Goal: Transaction & Acquisition: Purchase product/service

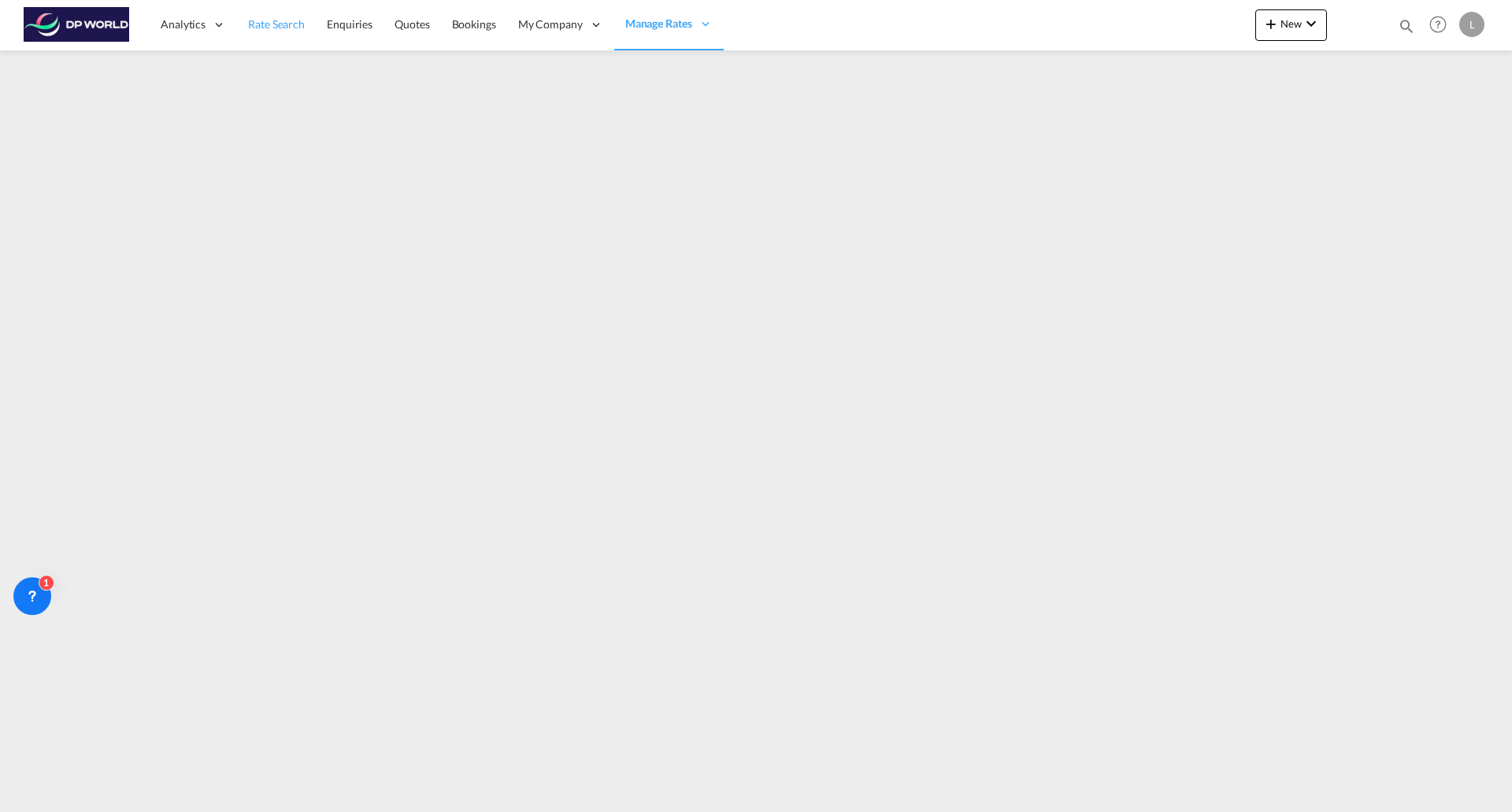
click at [291, 21] on span "Rate Search" at bounding box center [276, 24] width 57 height 13
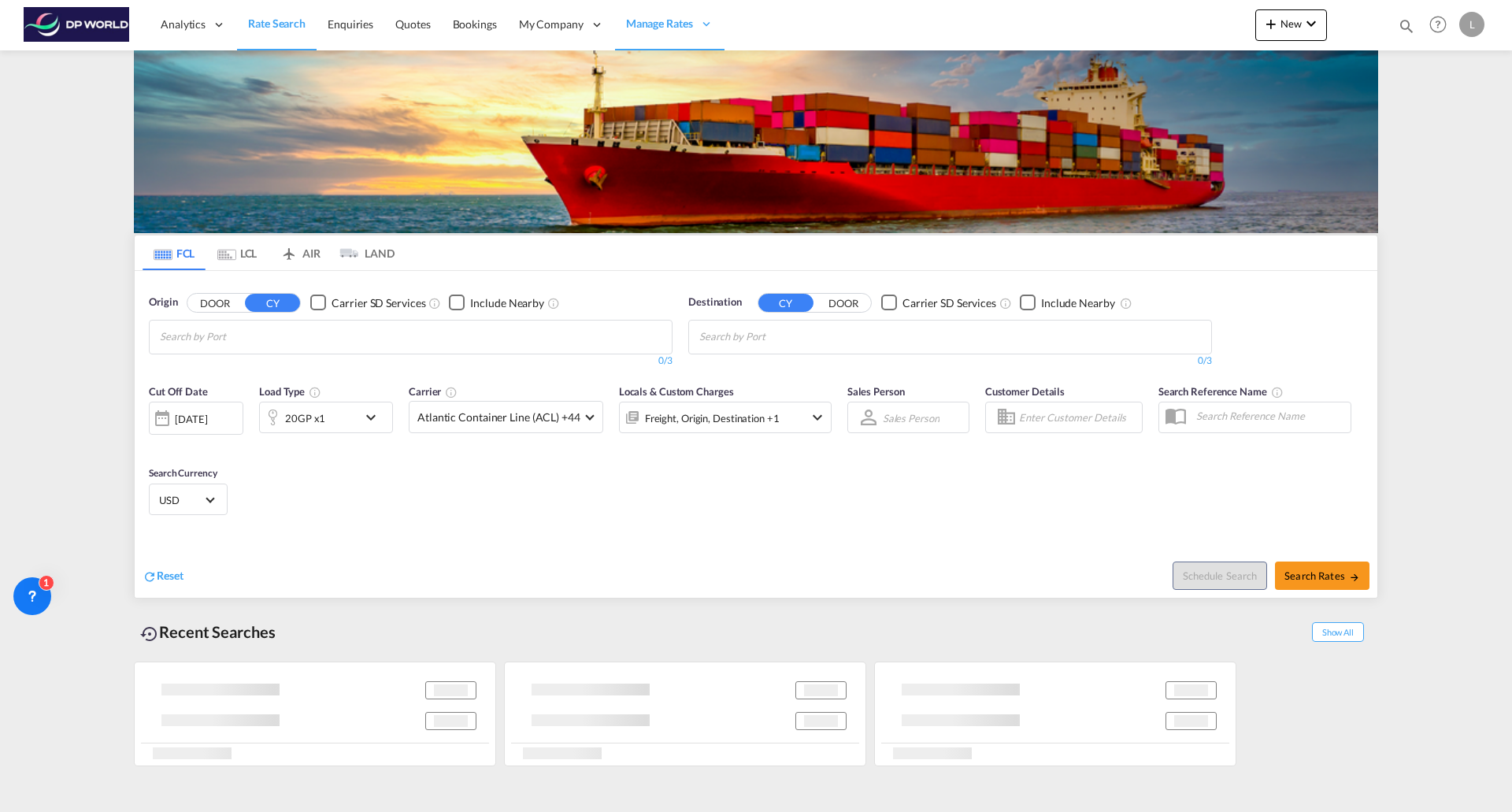
click at [222, 411] on div "[DATE]" at bounding box center [196, 418] width 95 height 33
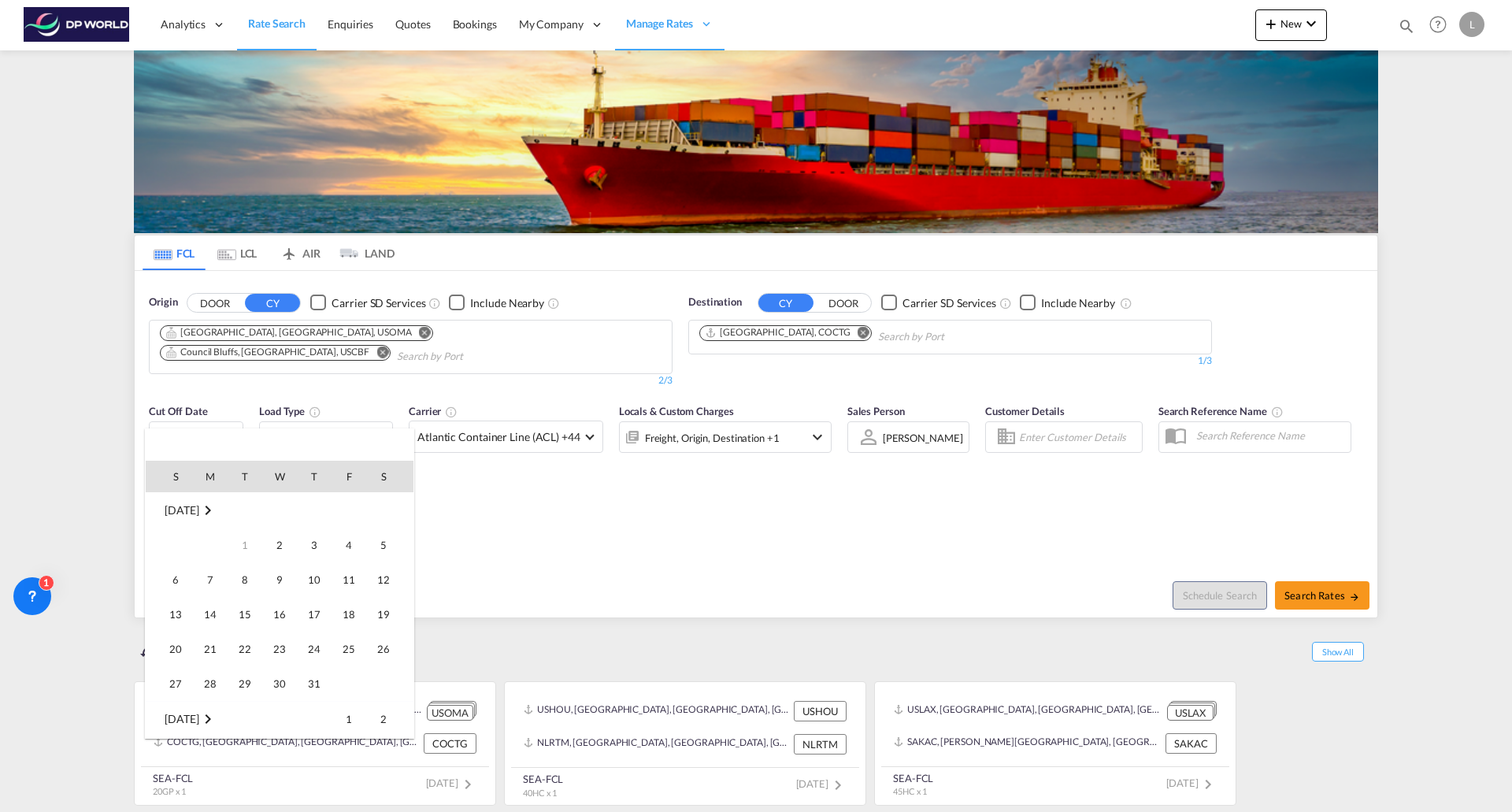
scroll to position [417, 0]
click at [279, 720] on span "1" at bounding box center [279, 719] width 32 height 32
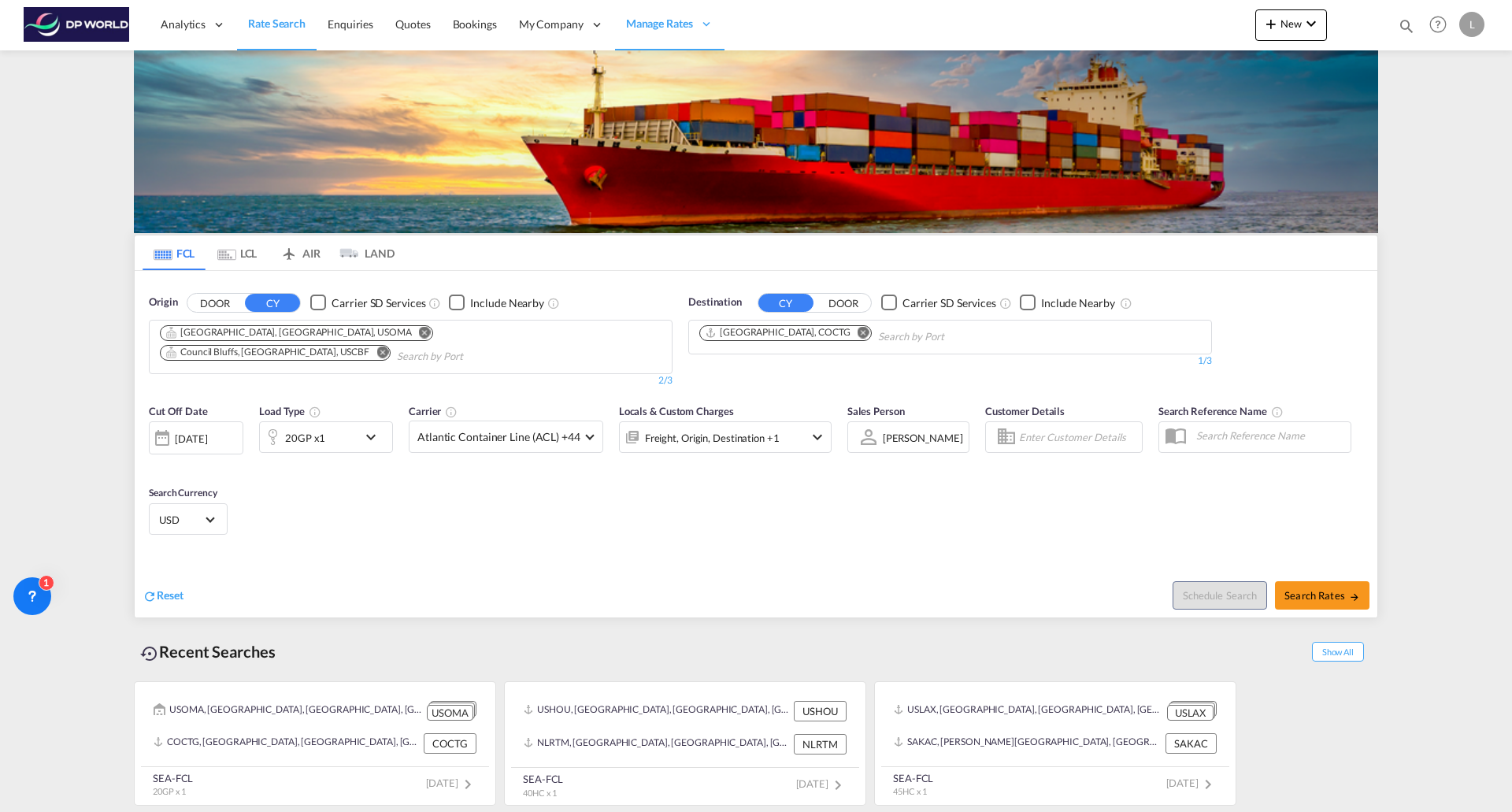
click at [388, 346] on md-icon "Remove" at bounding box center [382, 351] width 12 height 12
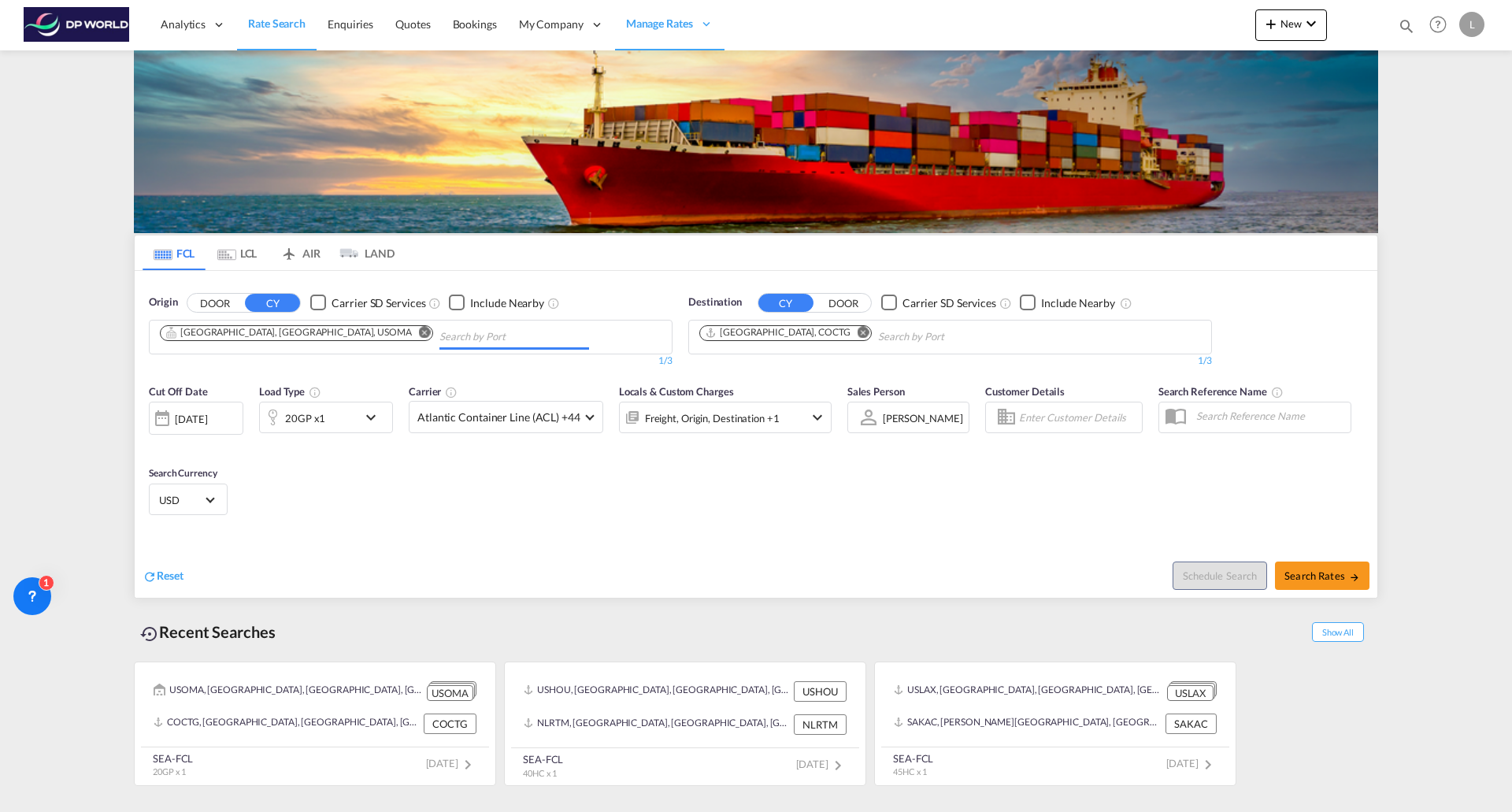
click at [419, 332] on md-icon "Remove" at bounding box center [425, 331] width 12 height 12
click at [848, 327] on button "Remove" at bounding box center [859, 334] width 24 height 16
click at [347, 331] on body "Analytics Reports Dashboard Rate Search Enquiries Quotes Bookings" at bounding box center [756, 406] width 1512 height 812
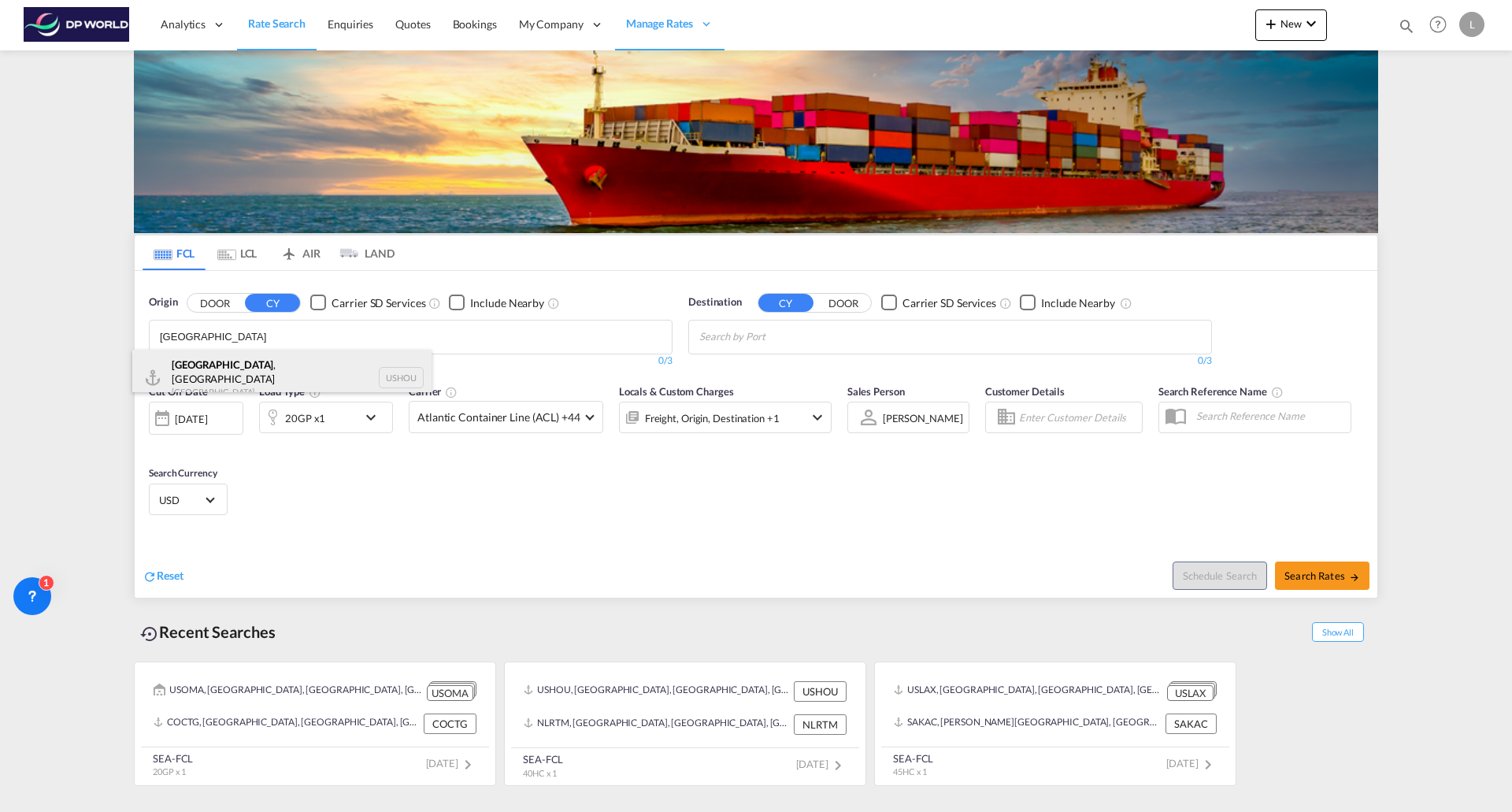
type input "[GEOGRAPHIC_DATA]"
click at [238, 373] on div "[GEOGRAPHIC_DATA] , [GEOGRAPHIC_DATA] [GEOGRAPHIC_DATA] USHOU" at bounding box center [282, 378] width 299 height 57
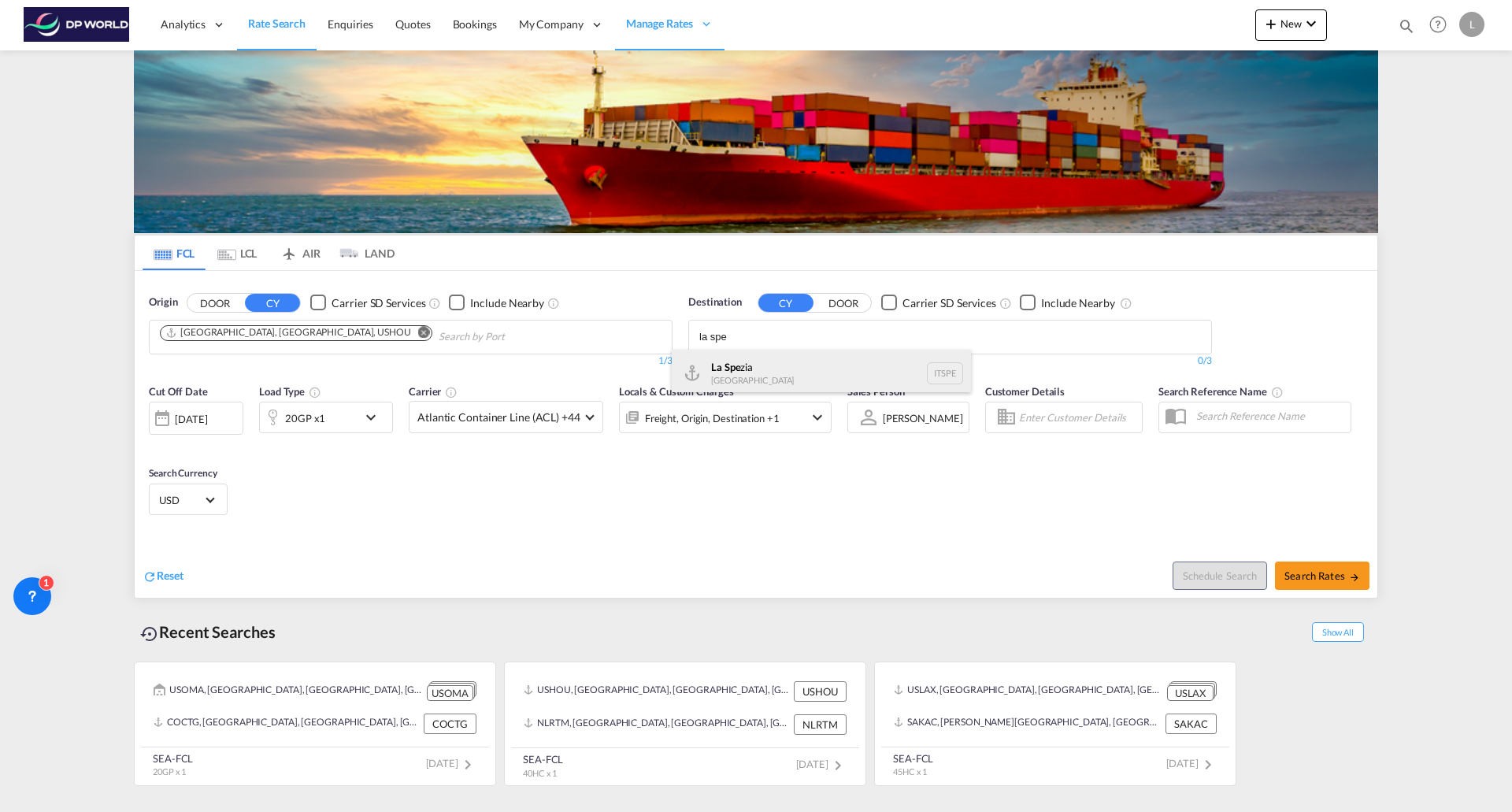
type input "la spe"
click at [727, 365] on div "La Spe zia [GEOGRAPHIC_DATA] ITSPE" at bounding box center [821, 373] width 299 height 47
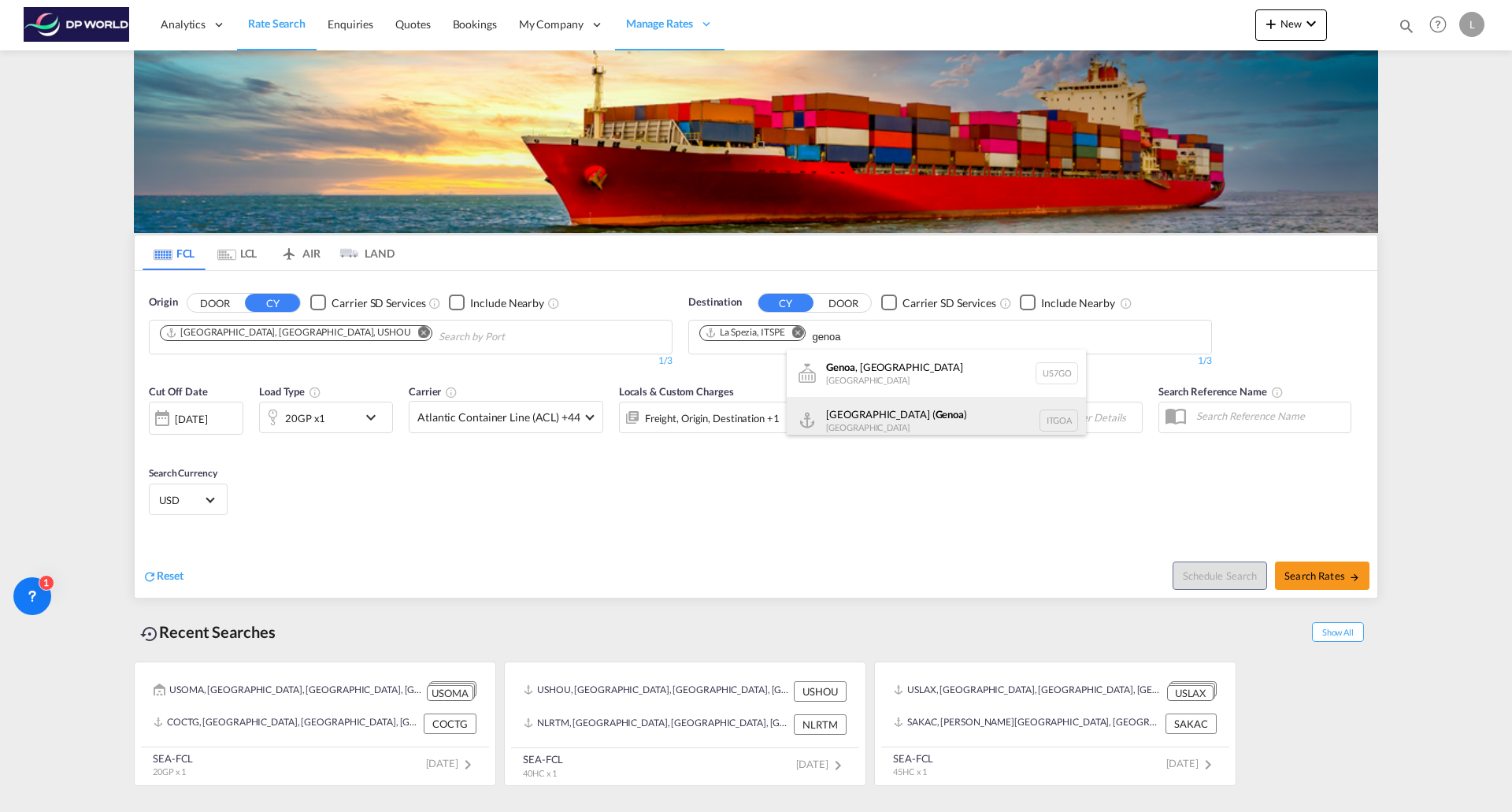
type input "genoa"
click at [839, 413] on div "[GEOGRAPHIC_DATA] ( [GEOGRAPHIC_DATA] ) [GEOGRAPHIC_DATA] ITGOA" at bounding box center [936, 421] width 299 height 47
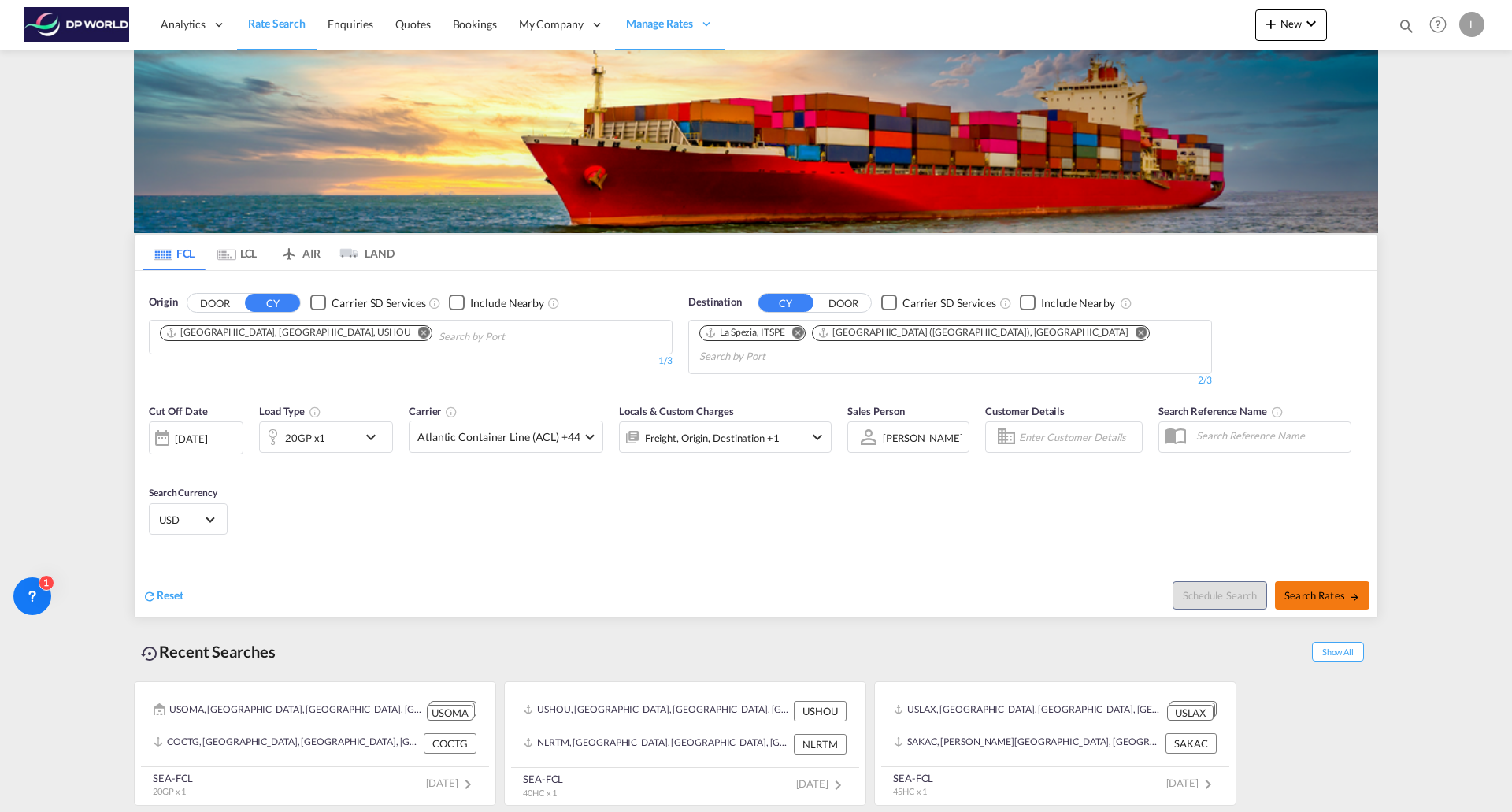
click at [1318, 589] on span "Search Rates" at bounding box center [1323, 596] width 76 height 13
type input "USHOU to ITSPE,[GEOGRAPHIC_DATA] / [DATE]"
